Goal: Task Accomplishment & Management: Manage account settings

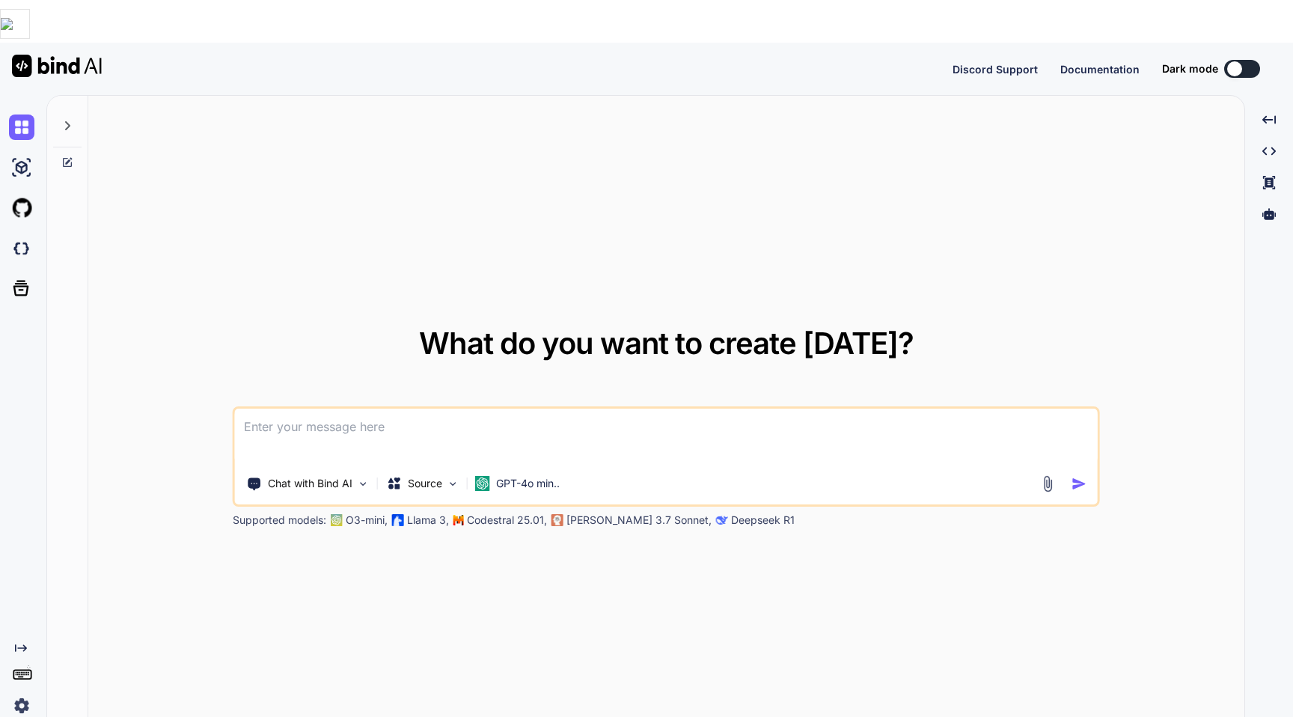
click at [26, 693] on img at bounding box center [21, 705] width 25 height 25
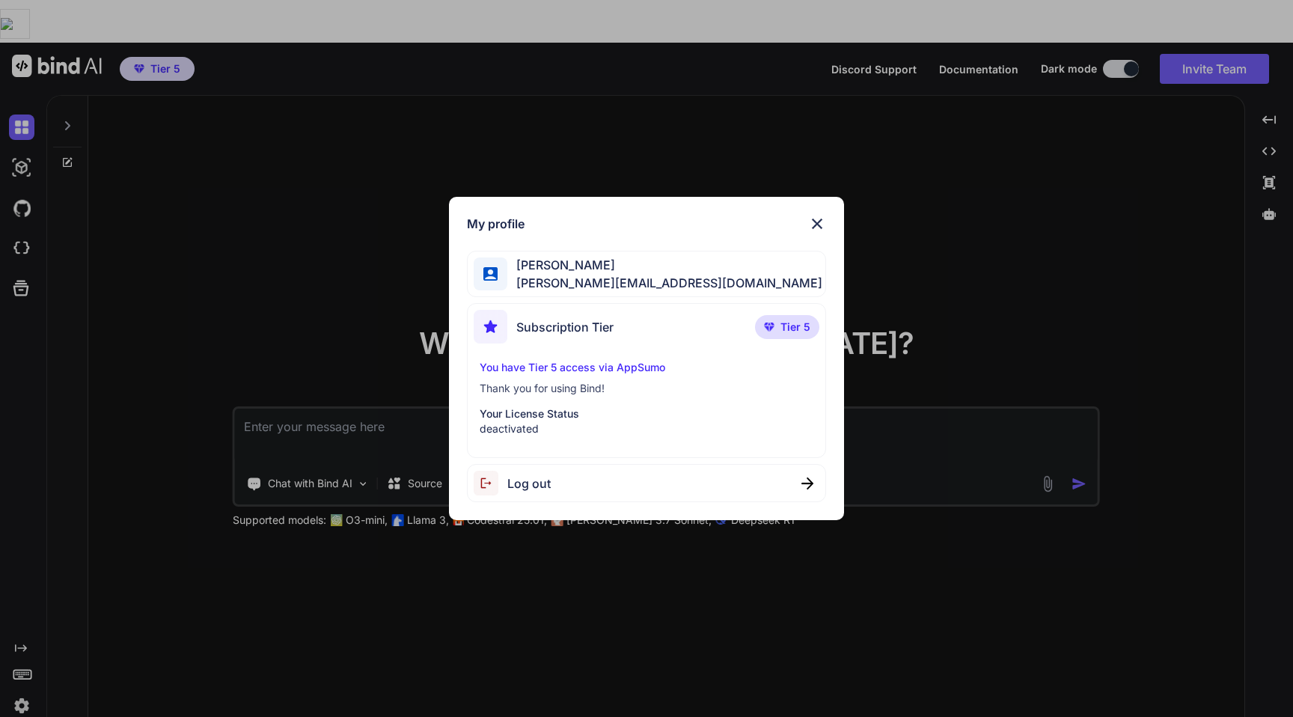
click at [219, 237] on div "My profile Gordan Metz gordon-metz@nicheful.io Subscription Tier Tier 5 You hav…" at bounding box center [646, 358] width 1293 height 717
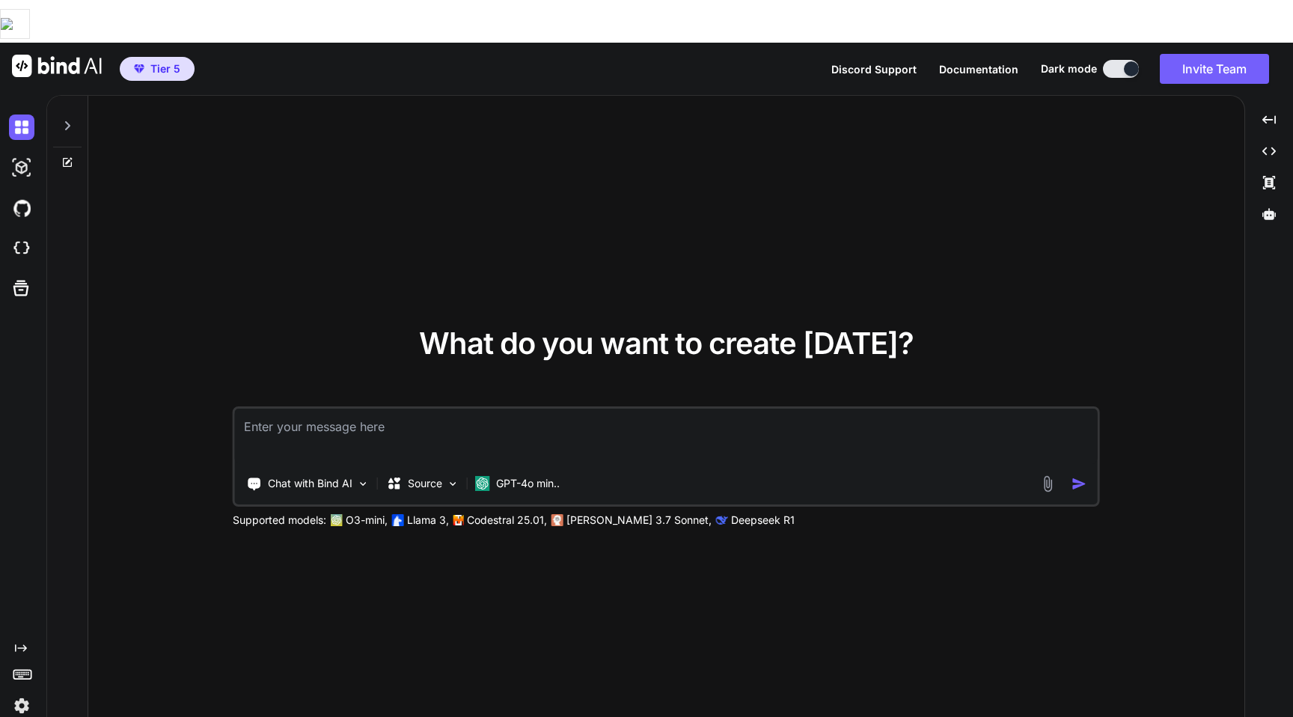
click at [25, 693] on img at bounding box center [21, 705] width 25 height 25
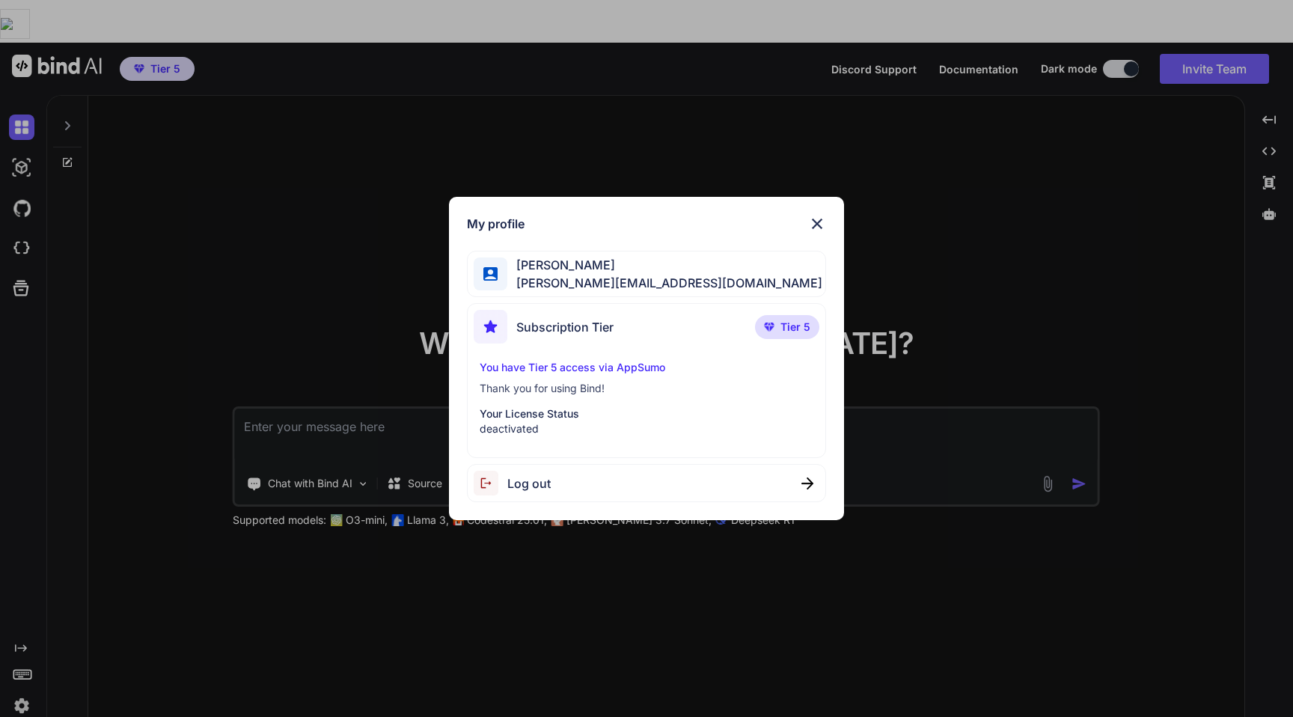
click at [542, 483] on span "Log out" at bounding box center [528, 483] width 43 height 18
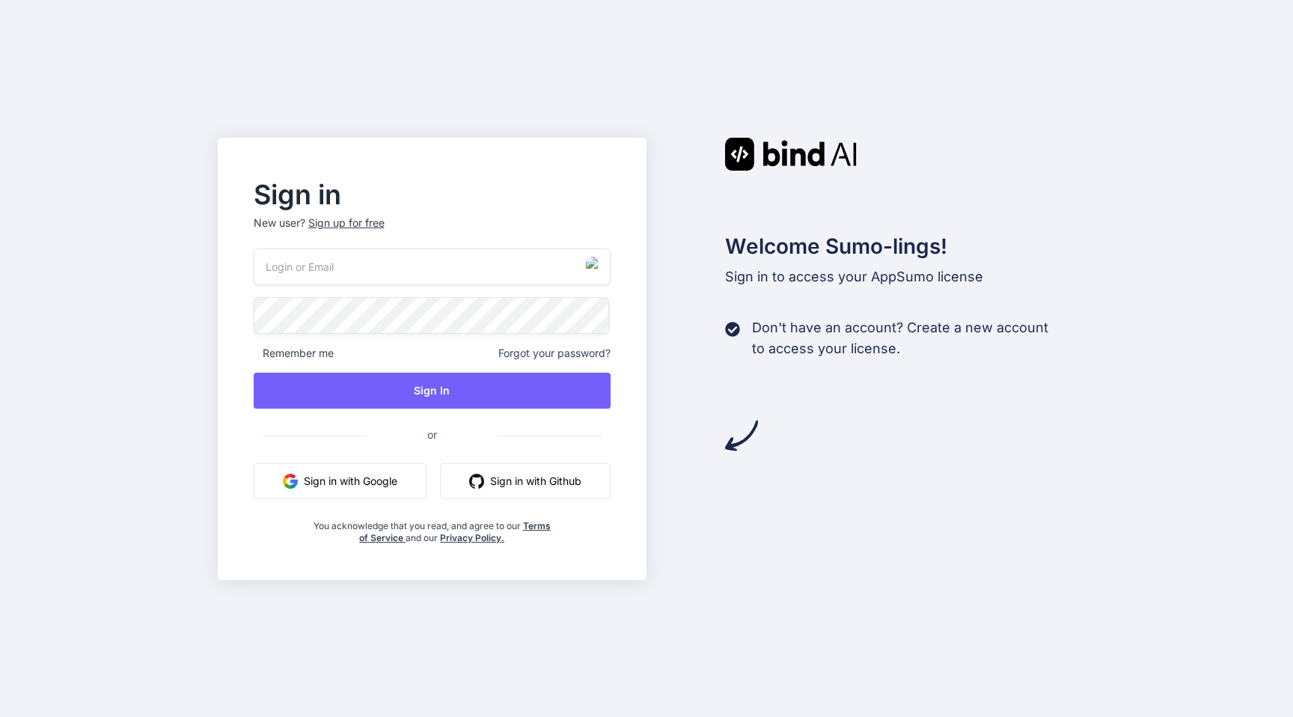
type input "gordon-metz@nicheful.io"
click at [226, 316] on div "Sign in New user? Sign up for free gordon-metz@nicheful.io Remember me Forgot y…" at bounding box center [432, 359] width 429 height 442
click at [619, 326] on div "Sign in New user? Sign up for free gordon-metz@nicheful.io Remember me Forgot y…" at bounding box center [433, 363] width 406 height 361
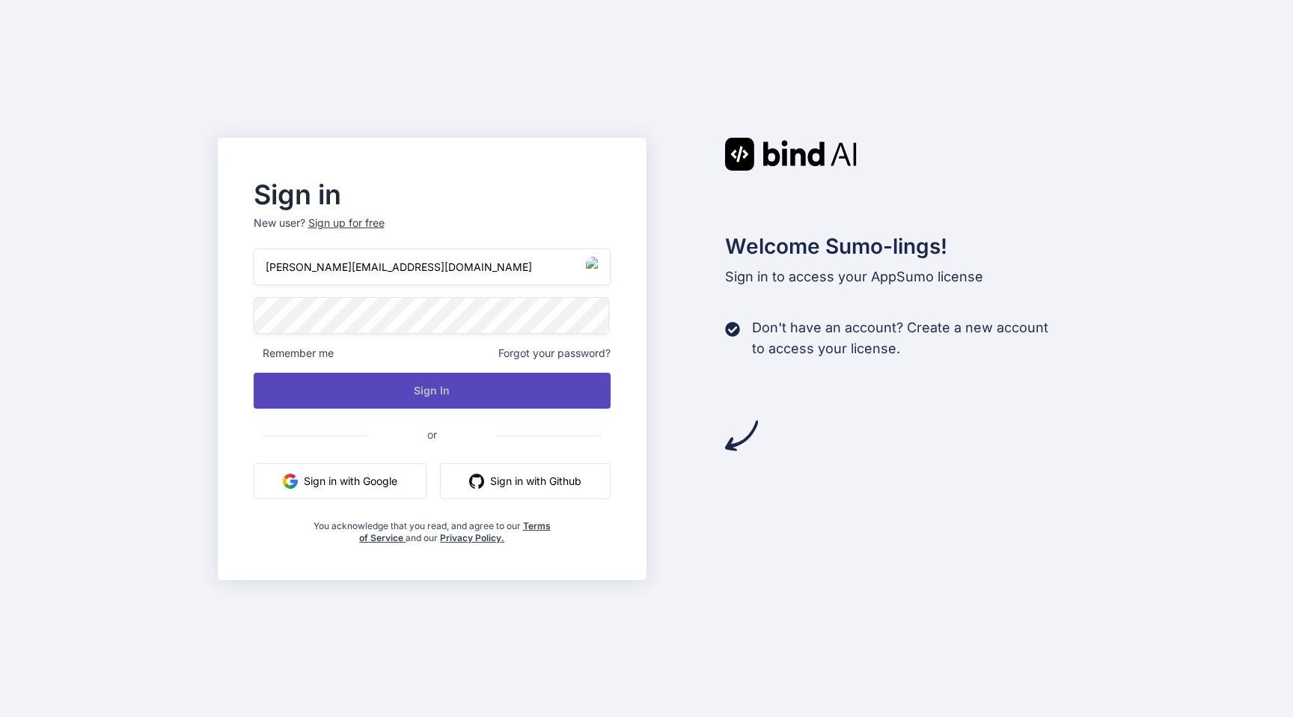
click at [471, 390] on button "Sign In" at bounding box center [433, 391] width 358 height 36
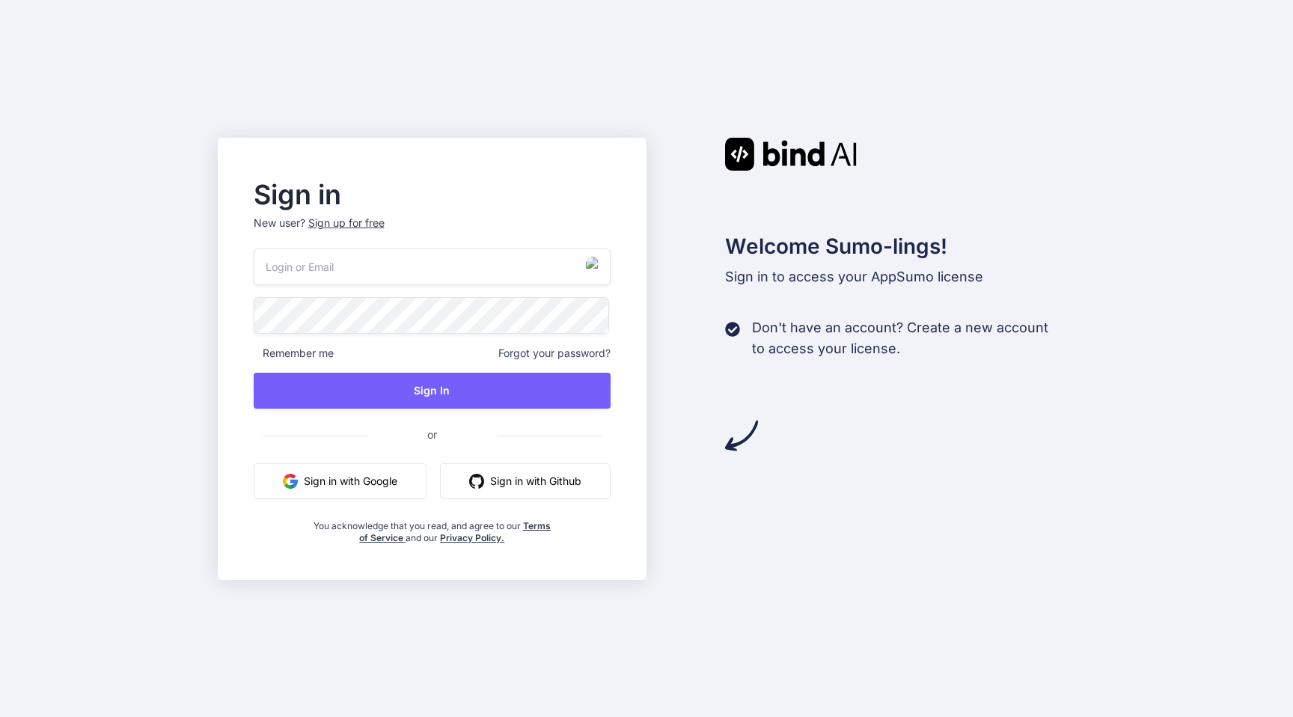
type input "[PERSON_NAME][EMAIL_ADDRESS][DOMAIN_NAME]"
click at [592, 213] on div "Sign in New user? Sign up for free" at bounding box center [433, 216] width 358 height 66
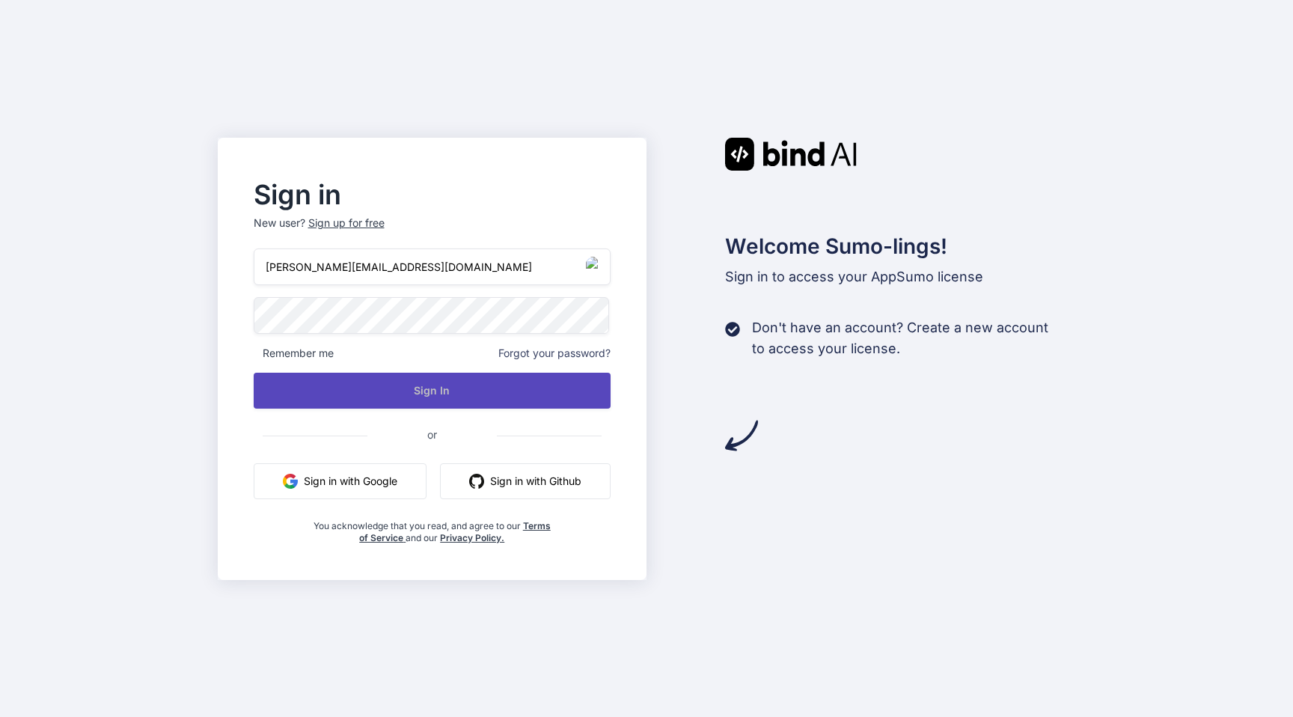
click at [445, 387] on button "Sign In" at bounding box center [433, 391] width 358 height 36
click at [444, 396] on button "Sign In" at bounding box center [433, 391] width 358 height 36
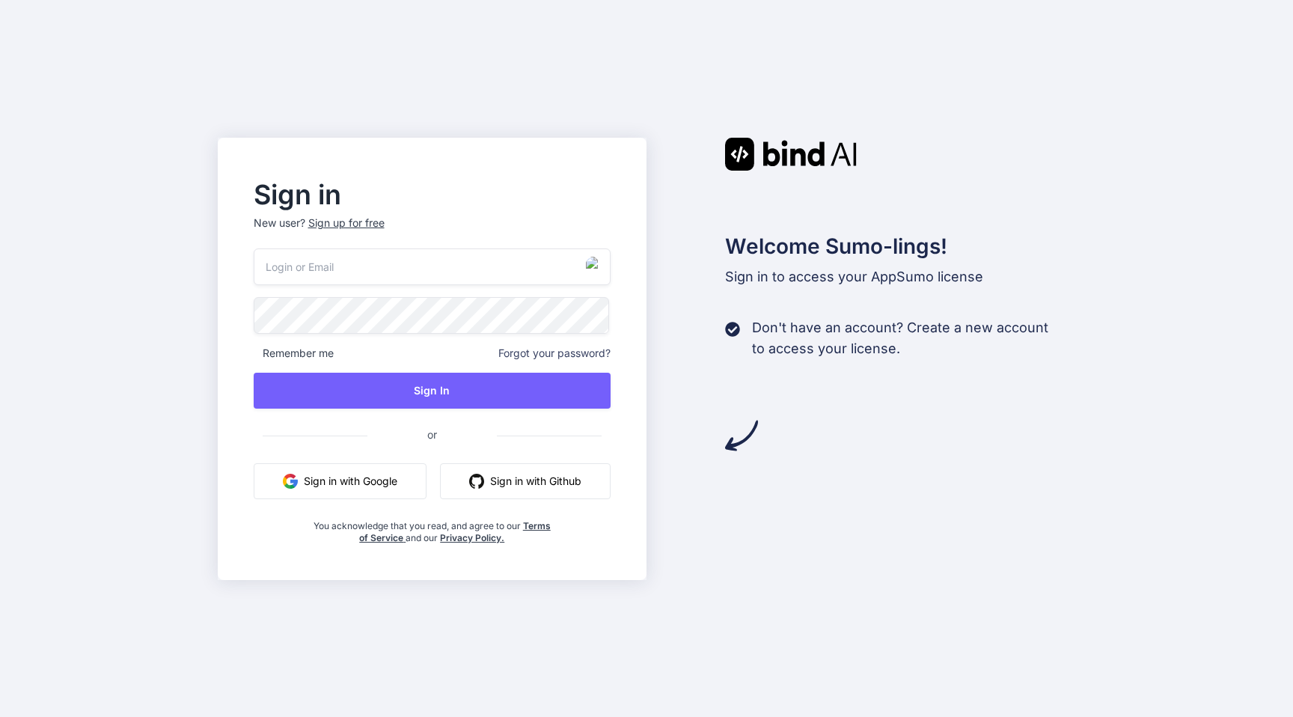
type input "[PERSON_NAME][EMAIL_ADDRESS][DOMAIN_NAME]"
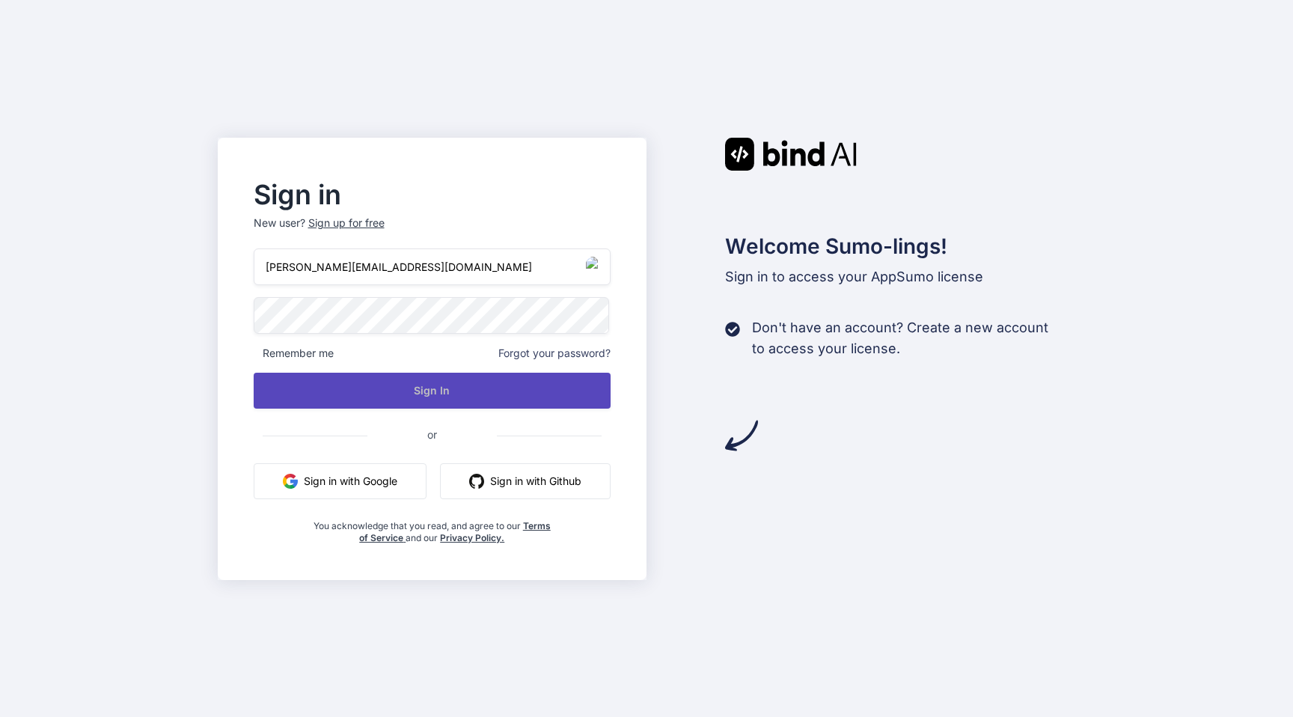
click at [435, 384] on button "Sign In" at bounding box center [433, 391] width 358 height 36
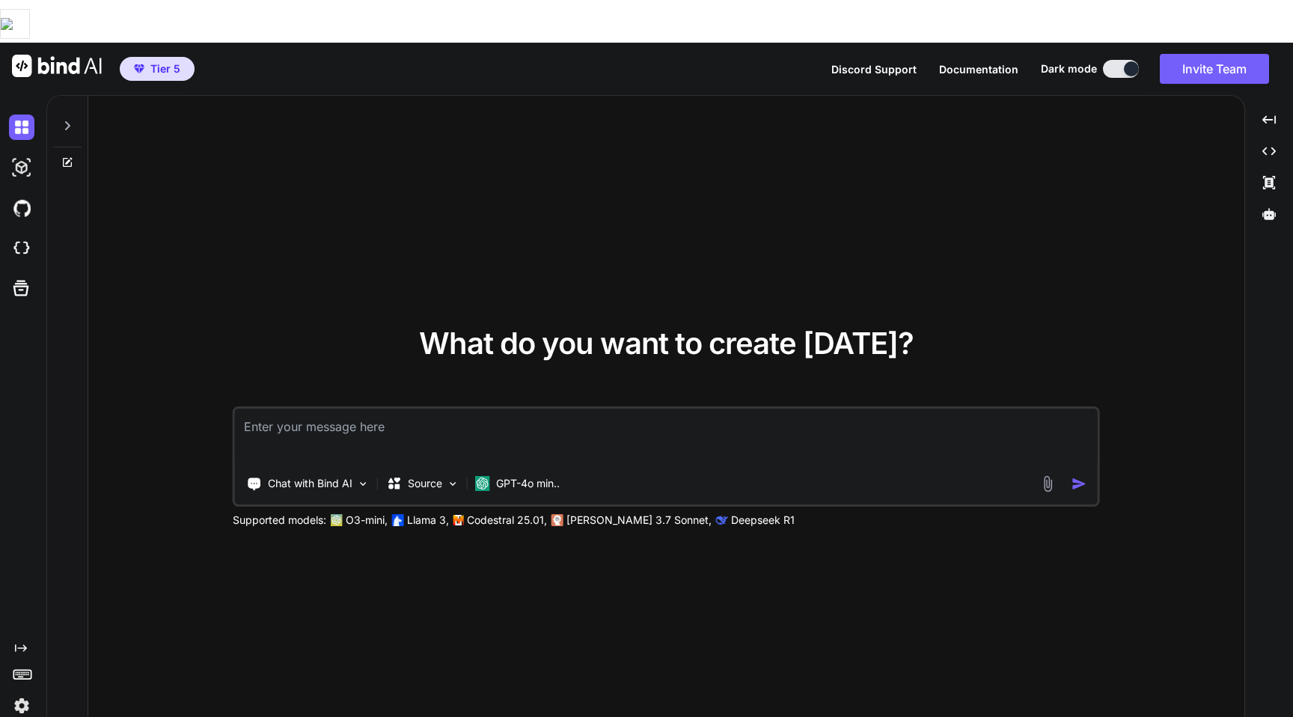
click at [28, 693] on img at bounding box center [21, 705] width 25 height 25
